Goal: Navigation & Orientation: Find specific page/section

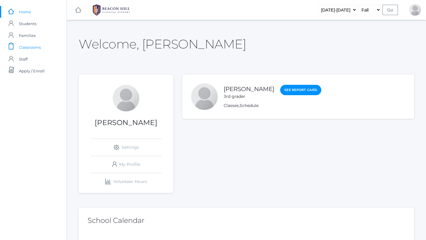
click at [32, 43] on span "Classrooms" at bounding box center [30, 47] width 22 height 12
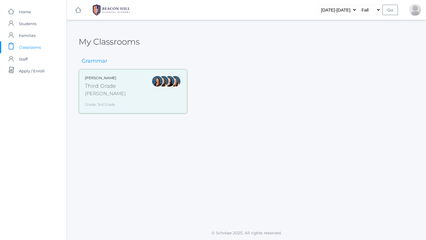
click at [108, 112] on div "Lori Webster Third Grade Webster Grade: 3rd Grade 03LA" at bounding box center [133, 91] width 109 height 44
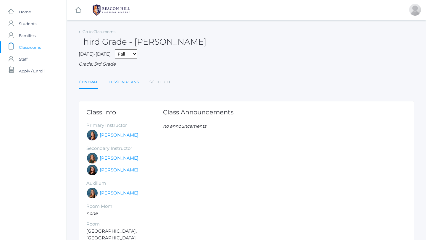
click at [129, 81] on link "Lesson Plans" at bounding box center [124, 82] width 30 height 12
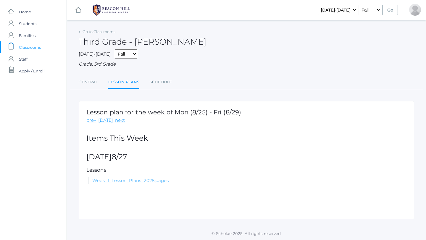
click at [139, 181] on link "Week_1_Lesson_Plans_2025.pages" at bounding box center [130, 181] width 76 height 6
click at [314, 8] on div "icons/ui/navigation/hamburger Created with Sketch. icons/ui/navigation/home Cre…" at bounding box center [246, 10] width 359 height 20
click at [308, 33] on div "Third Grade - [PERSON_NAME]" at bounding box center [246, 39] width 335 height 22
click at [309, 20] on div "icons/ui/navigation/hamburger Created with Sketch. icons/ui/navigation/home Cre…" at bounding box center [246, 10] width 359 height 20
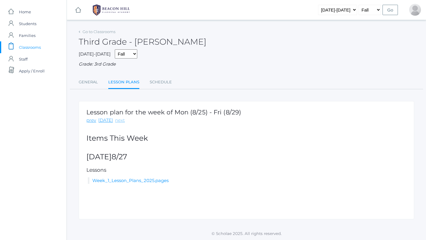
click at [117, 123] on link "next" at bounding box center [120, 120] width 10 height 7
click at [107, 121] on link "[DATE]" at bounding box center [105, 120] width 15 height 7
click at [94, 123] on link "prev" at bounding box center [91, 120] width 10 height 7
click at [115, 119] on link "next" at bounding box center [120, 120] width 10 height 7
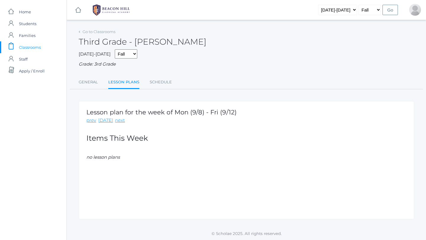
click at [118, 125] on div "Lesson plan for the week of Mon (9/8) - Fri (9/12) prev [DATE] next Items This …" at bounding box center [246, 160] width 335 height 118
click at [116, 121] on link "next" at bounding box center [120, 120] width 10 height 7
click at [106, 122] on link "[DATE]" at bounding box center [105, 120] width 15 height 7
click at [158, 79] on link "Schedule" at bounding box center [161, 82] width 22 height 12
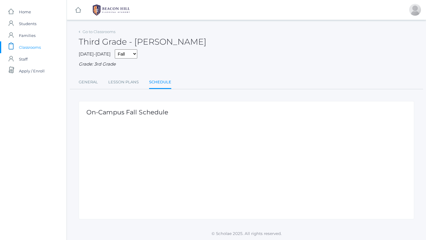
scroll to position [1, 0]
click at [102, 114] on h1 "On-Campus Fall Schedule" at bounding box center [246, 111] width 320 height 7
click at [90, 81] on link "General" at bounding box center [88, 82] width 19 height 12
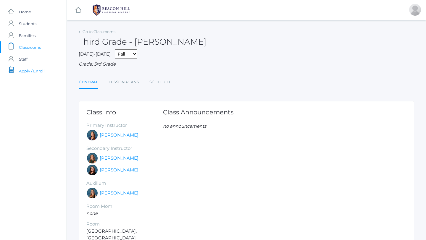
click at [25, 70] on span "Apply / Enroll" at bounding box center [32, 71] width 26 height 12
click at [26, 5] on div "icons/ui/navigation/home Created with Sketch. Home icons/user/plain Created wit…" at bounding box center [33, 147] width 67 height 294
click at [26, 28] on span "Students" at bounding box center [27, 24] width 17 height 12
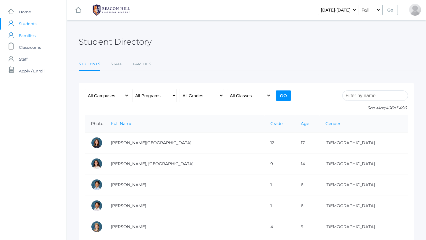
click at [30, 36] on span "Families" at bounding box center [27, 36] width 17 height 12
